Goal: Transaction & Acquisition: Purchase product/service

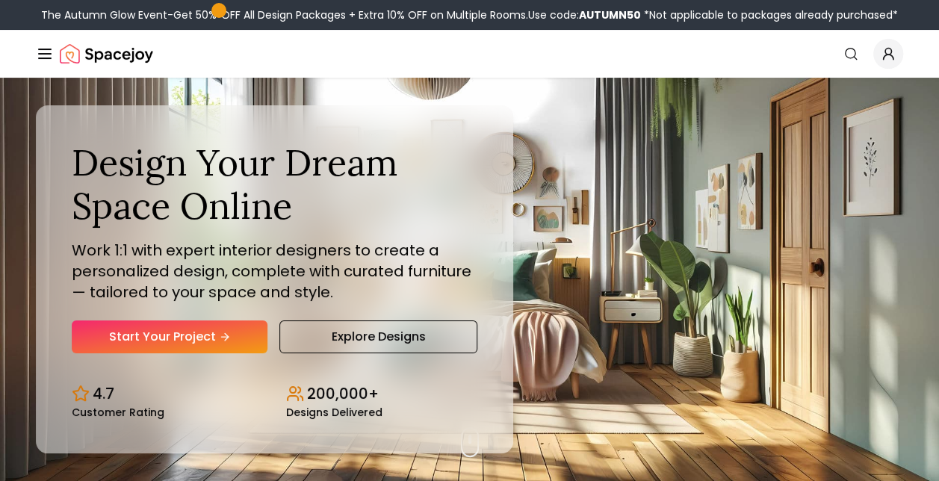
click at [55, 59] on div "Spacejoy" at bounding box center [94, 54] width 117 height 30
click at [51, 54] on line "Global" at bounding box center [45, 54] width 12 height 0
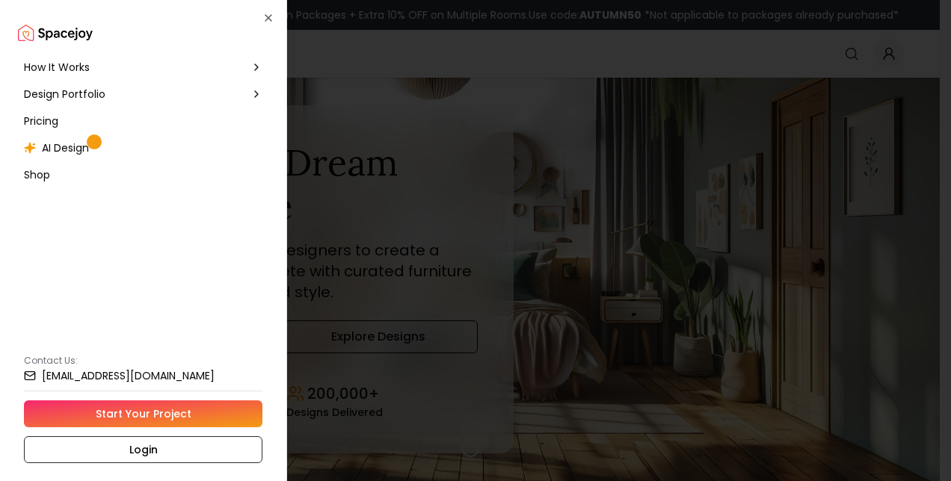
click at [99, 93] on span "Design Portfolio" at bounding box center [64, 94] width 81 height 15
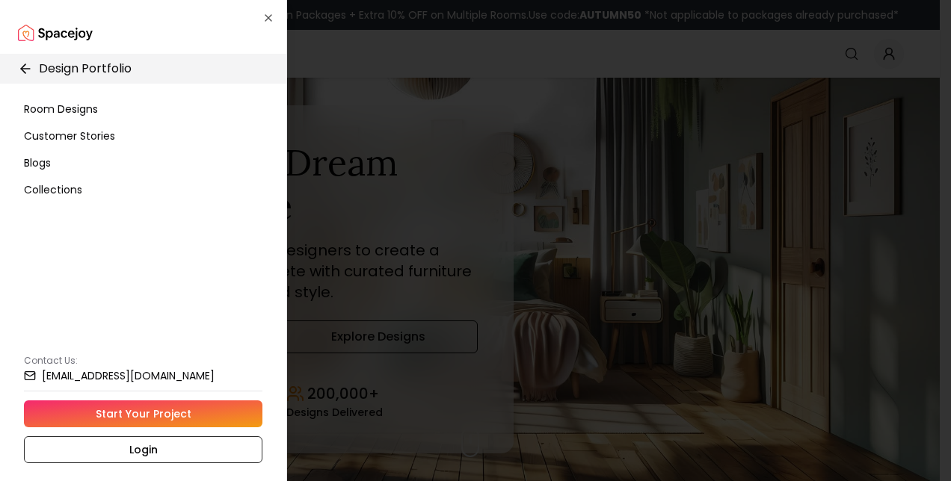
click at [78, 109] on span "Room Designs" at bounding box center [61, 109] width 74 height 15
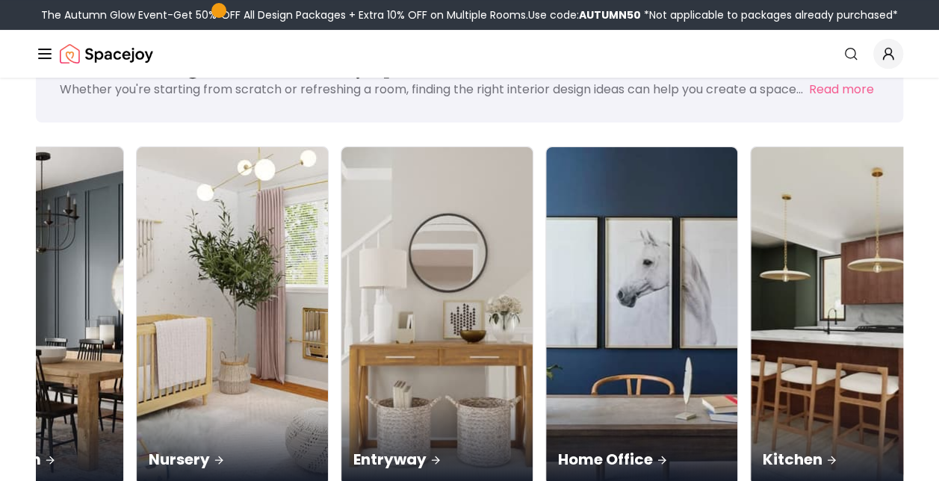
scroll to position [0, 520]
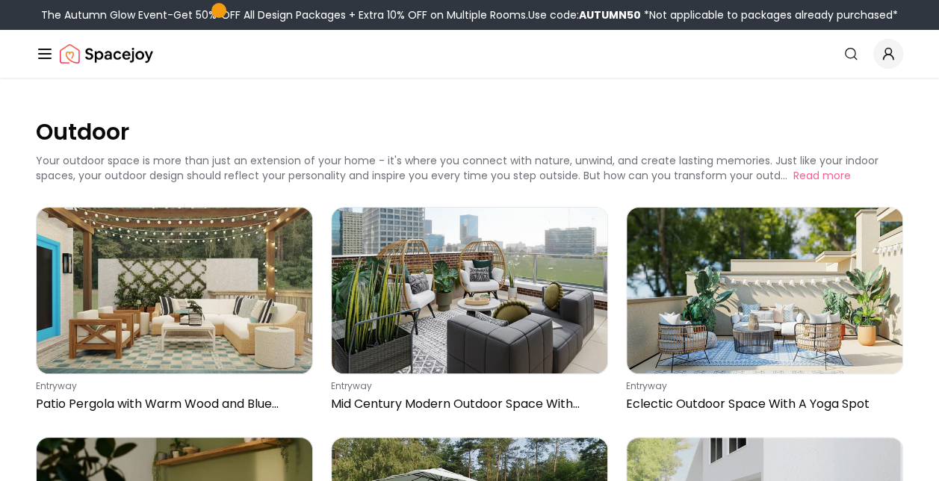
click at [252, 19] on div "The Autumn Glow Event-Get 50% OFF All Design Packages + Extra 10% OFF on Multip…" at bounding box center [469, 14] width 857 height 15
click at [215, 12] on span at bounding box center [218, 10] width 7 height 7
click at [205, 12] on div "The Autumn Glow Event-Get 50% OFF All Design Packages + Extra 10% OFF on Multip…" at bounding box center [469, 14] width 857 height 15
click at [52, 54] on icon "Global" at bounding box center [45, 54] width 18 height 18
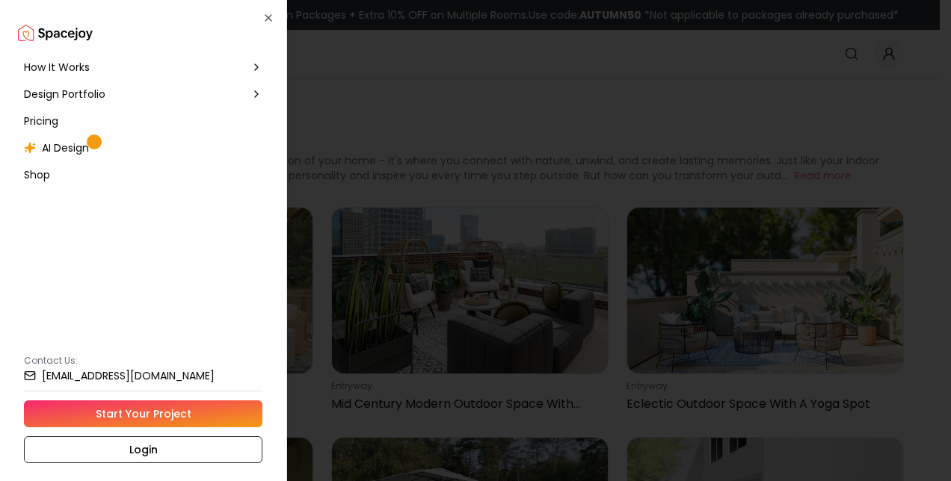
click at [132, 414] on link "Start Your Project" at bounding box center [143, 414] width 238 height 27
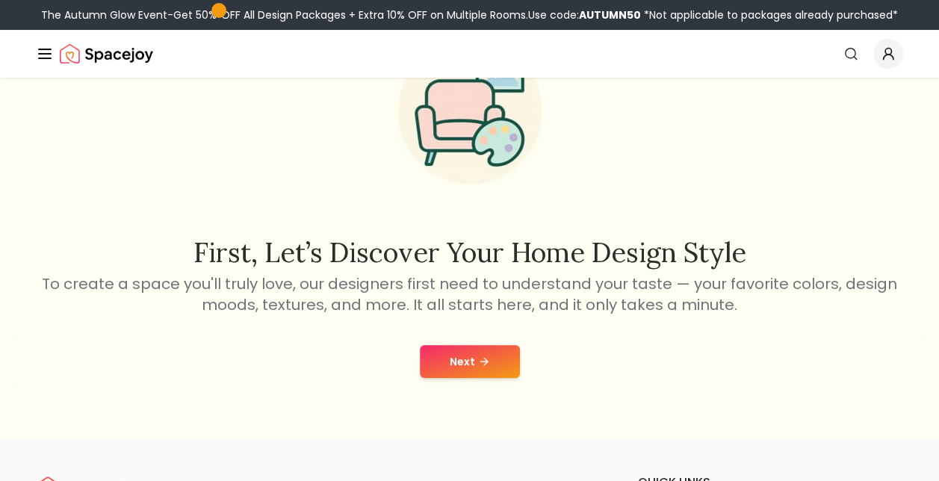
scroll to position [149, 0]
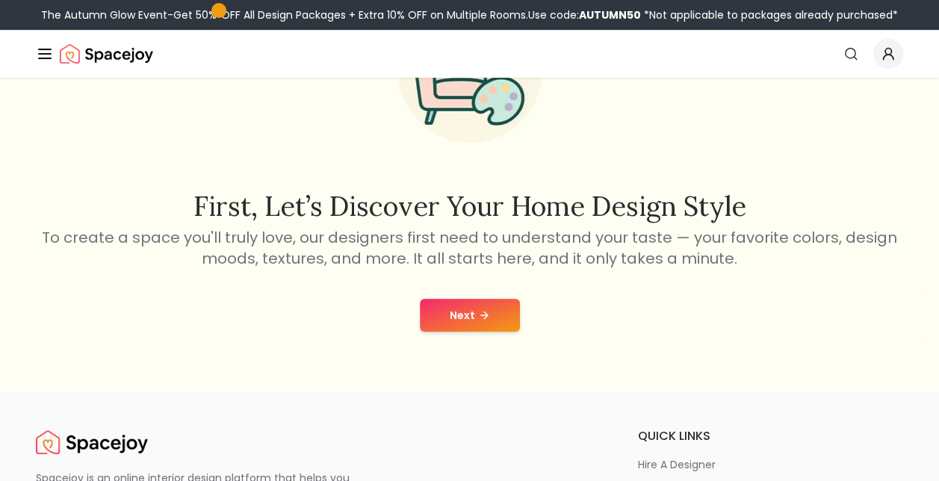
click at [443, 315] on button "Next" at bounding box center [470, 315] width 100 height 33
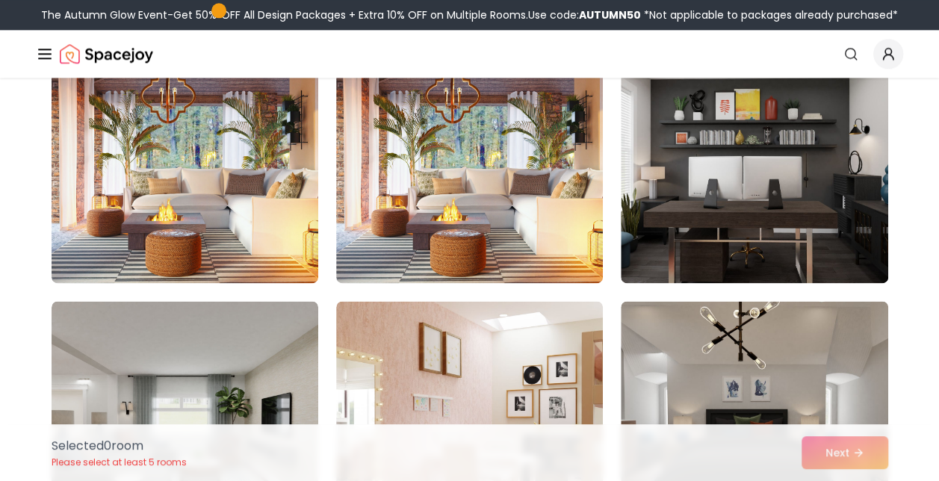
scroll to position [897, 0]
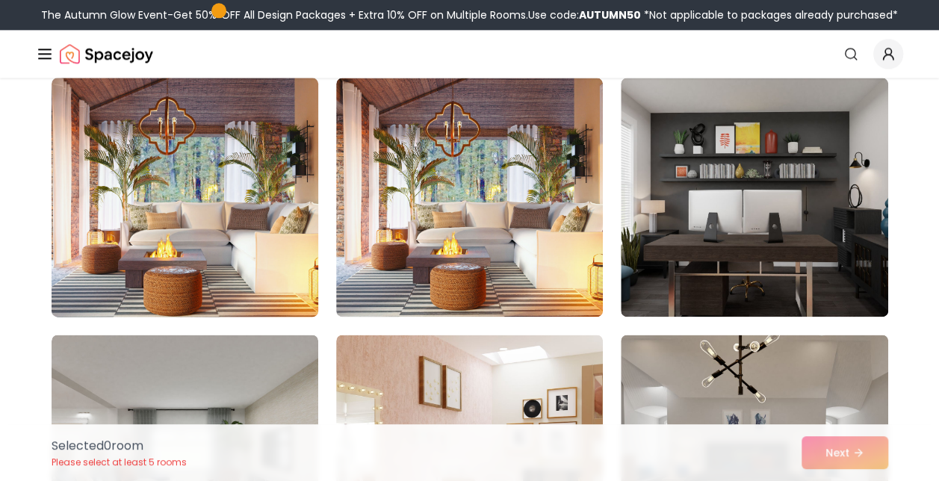
click at [279, 224] on img at bounding box center [185, 197] width 280 height 251
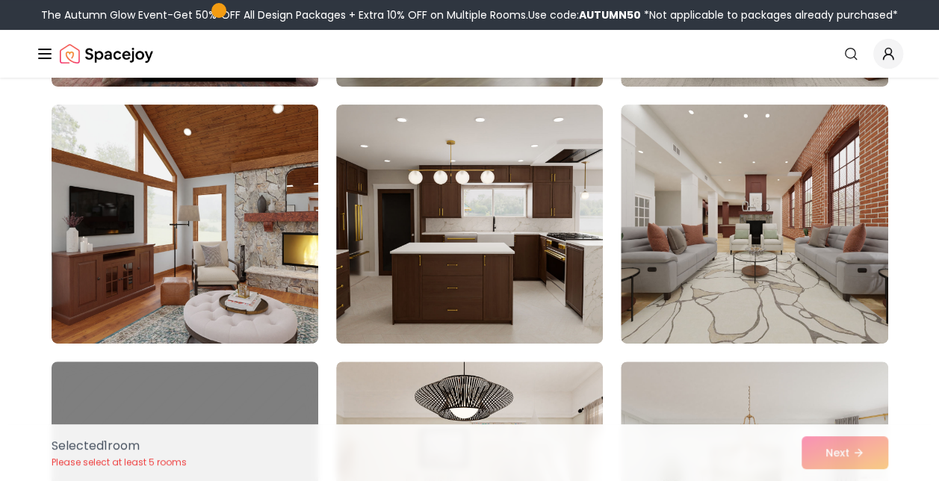
scroll to position [5978, 0]
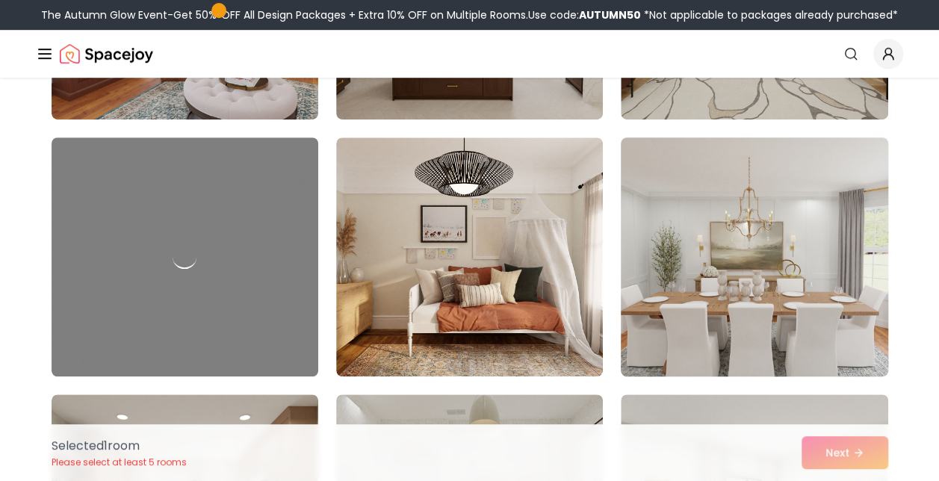
click at [683, 273] on img at bounding box center [754, 257] width 280 height 251
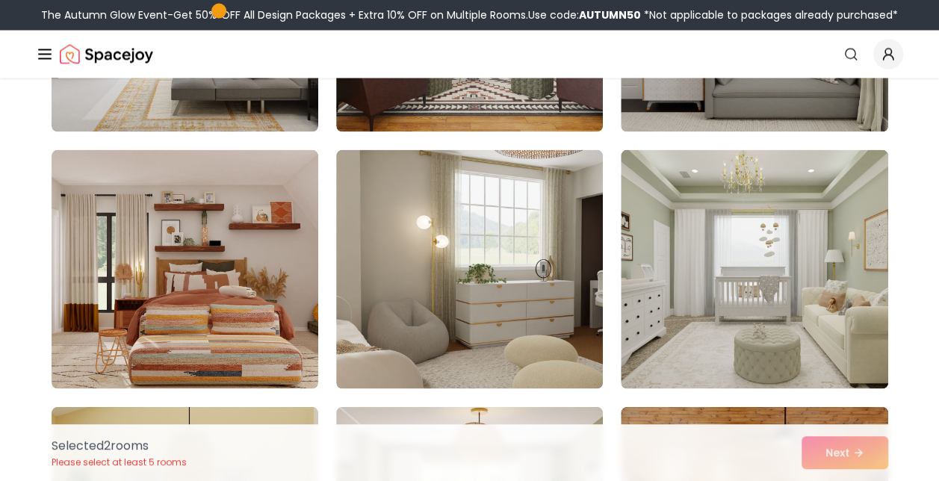
scroll to position [7024, 0]
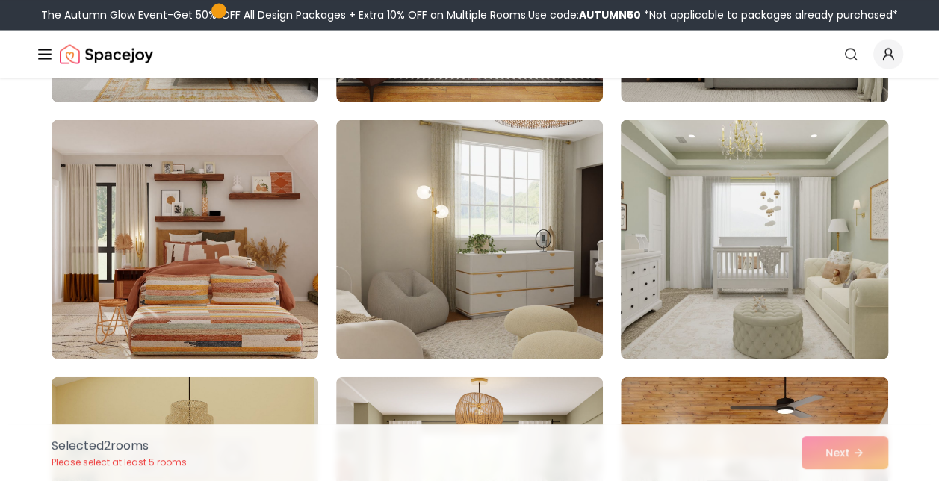
click at [680, 238] on img at bounding box center [754, 239] width 280 height 251
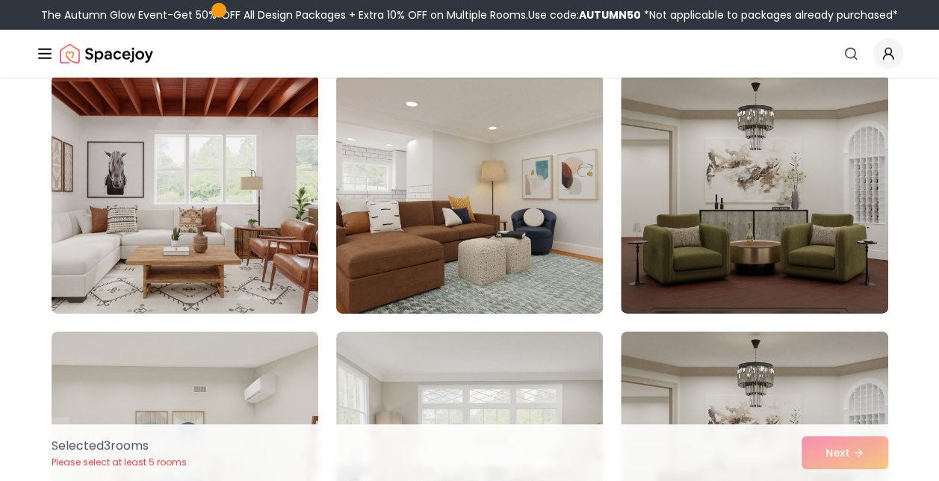
scroll to position [7846, 0]
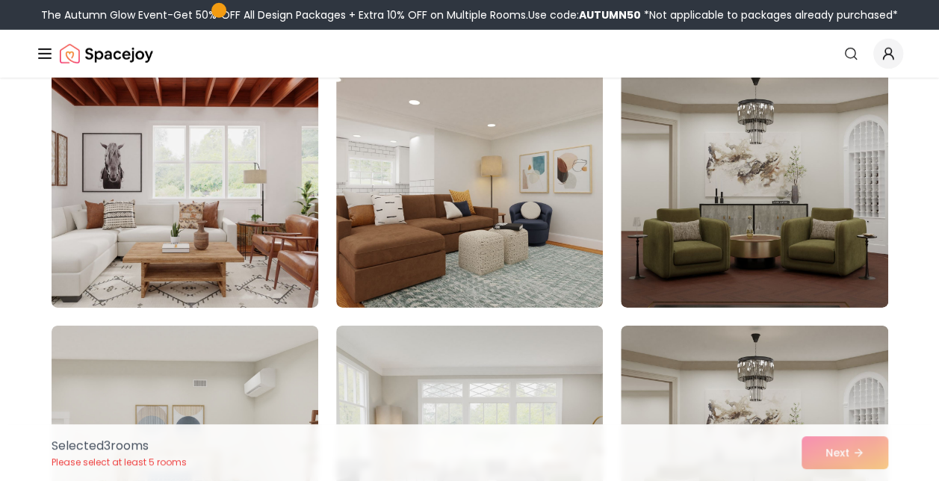
click at [259, 231] on img at bounding box center [185, 188] width 280 height 251
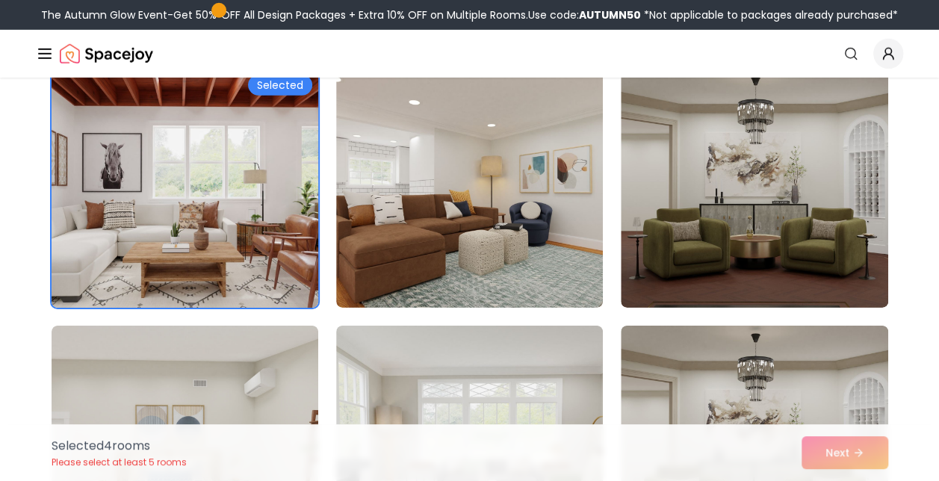
click at [262, 226] on img at bounding box center [185, 188] width 280 height 251
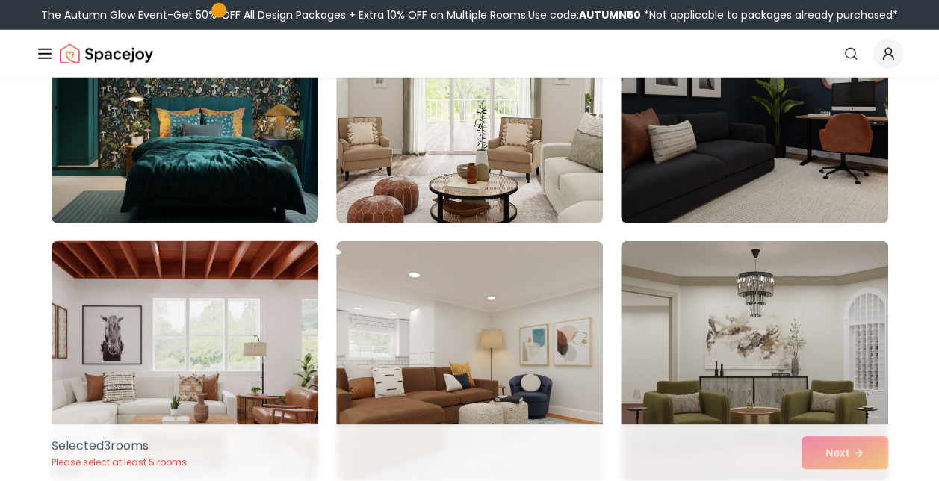
scroll to position [7697, 0]
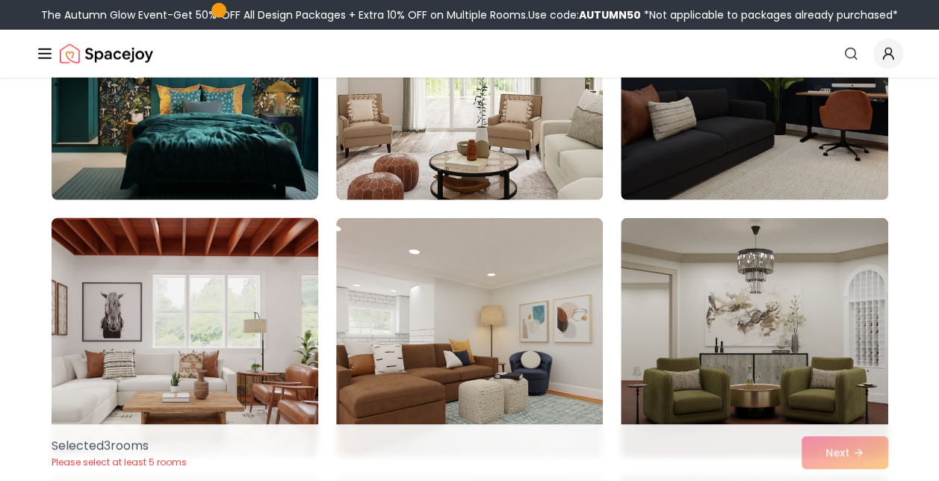
click at [259, 250] on img at bounding box center [185, 337] width 280 height 251
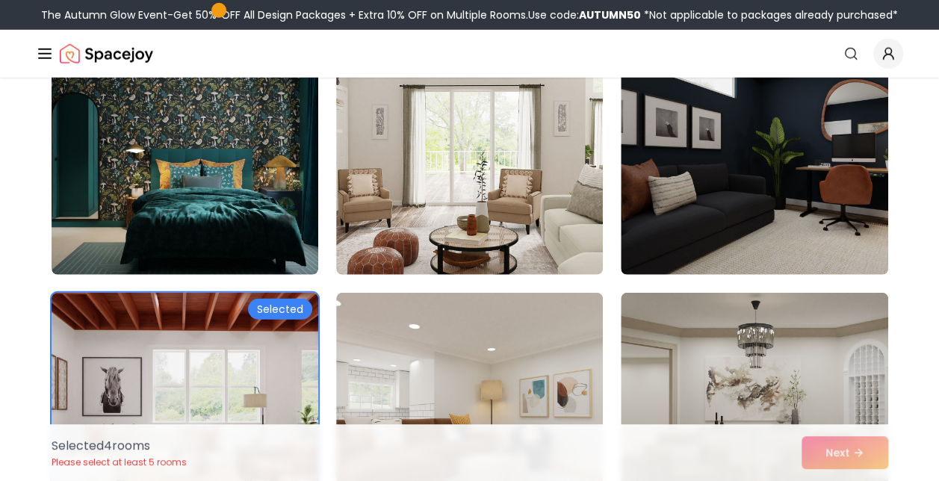
click at [250, 328] on img at bounding box center [185, 412] width 280 height 251
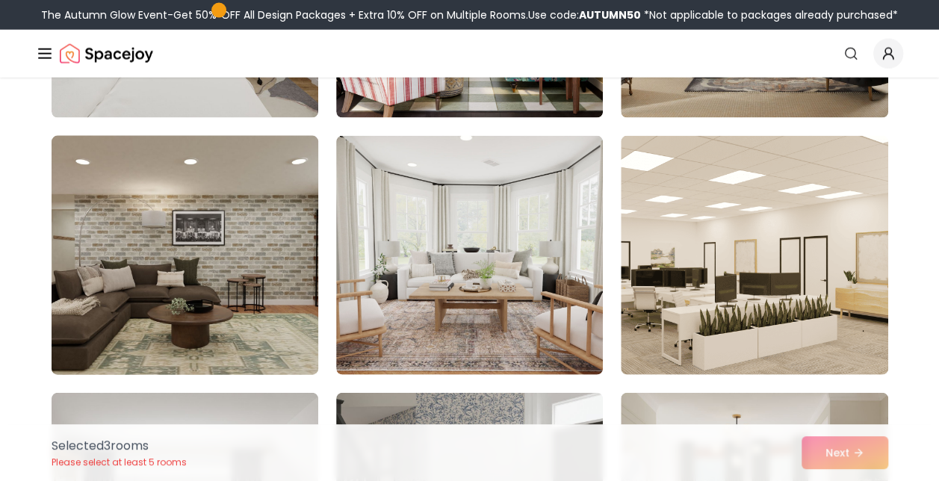
scroll to position [1644, 0]
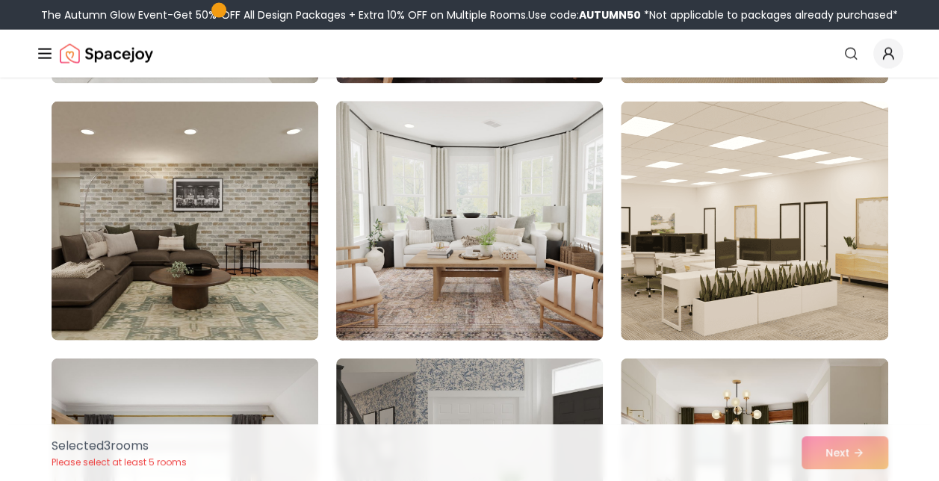
click at [420, 236] on img at bounding box center [470, 221] width 280 height 251
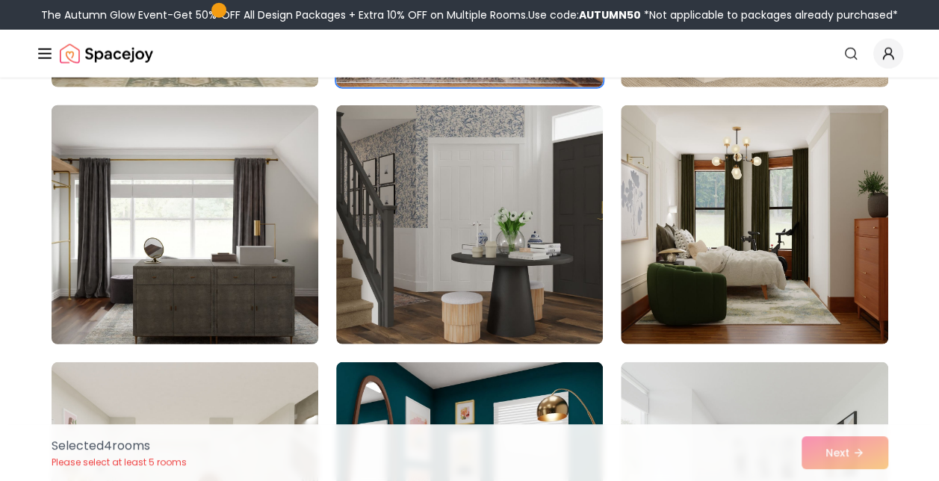
scroll to position [1943, 0]
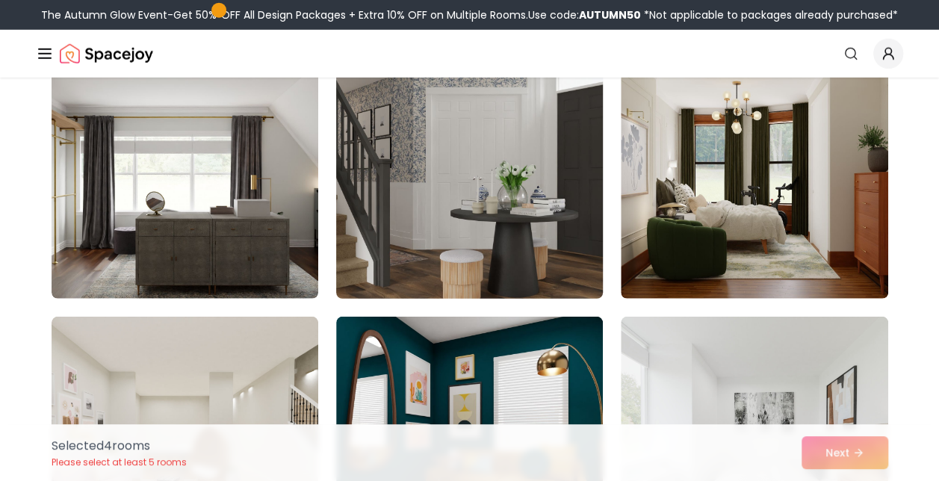
click at [418, 211] on img at bounding box center [470, 179] width 280 height 251
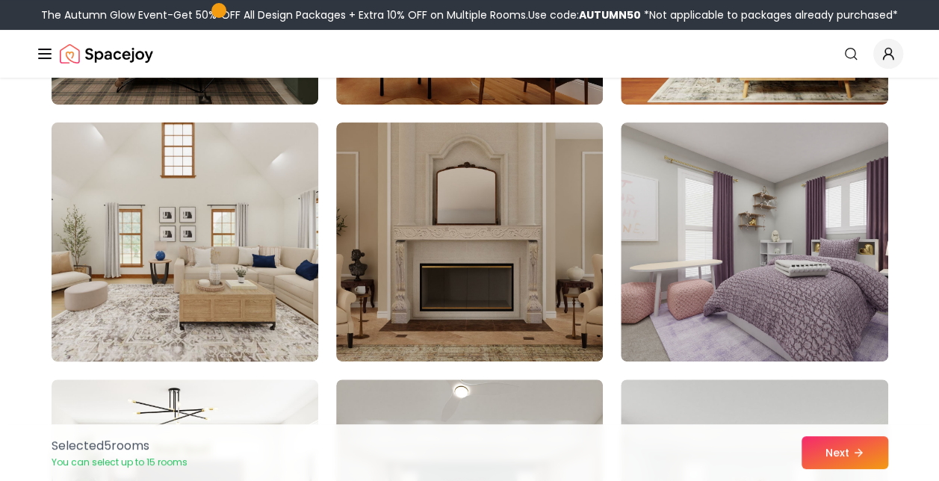
scroll to position [2914, 0]
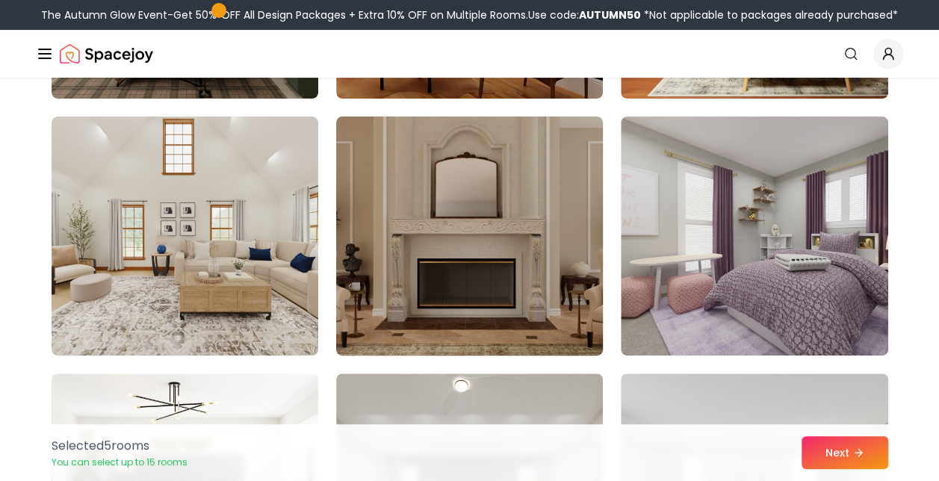
click at [403, 227] on img at bounding box center [470, 236] width 280 height 251
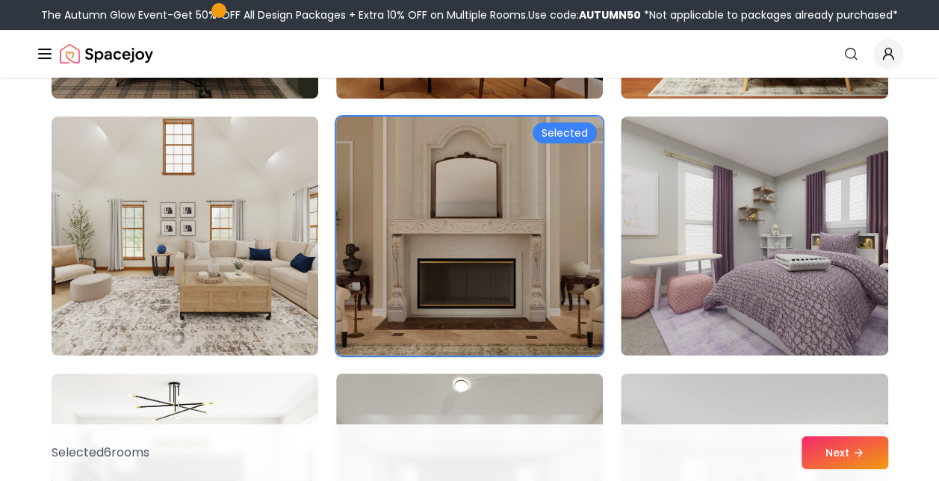
click at [579, 311] on img at bounding box center [470, 236] width 280 height 251
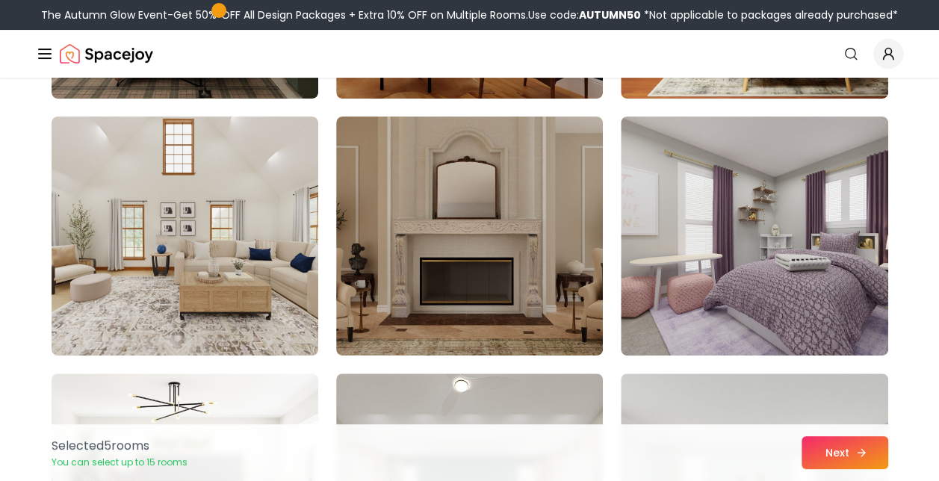
click at [809, 455] on button "Next" at bounding box center [845, 452] width 87 height 33
